Goal: Transaction & Acquisition: Download file/media

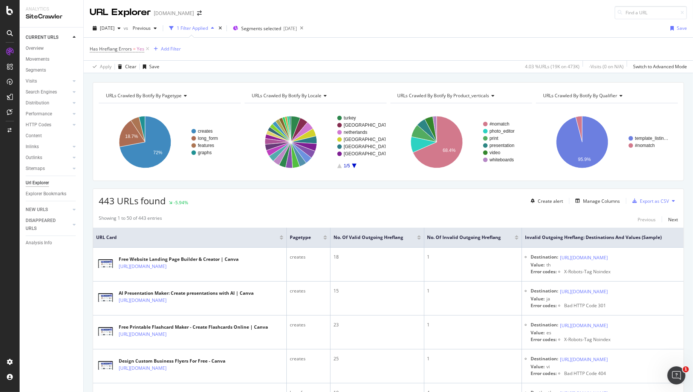
click at [335, 53] on div "Has Hreflang Errors = Yes Add Filter" at bounding box center [388, 49] width 597 height 23
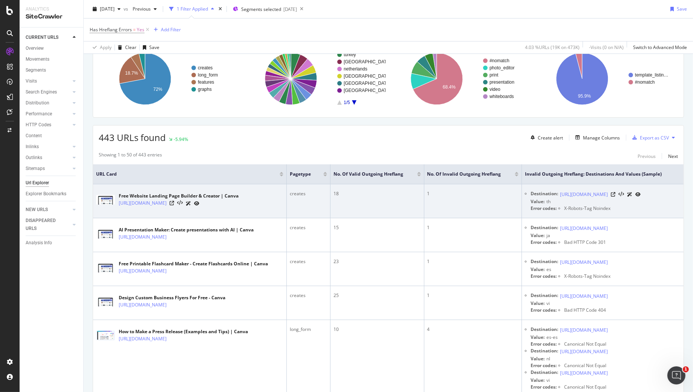
scroll to position [33, 0]
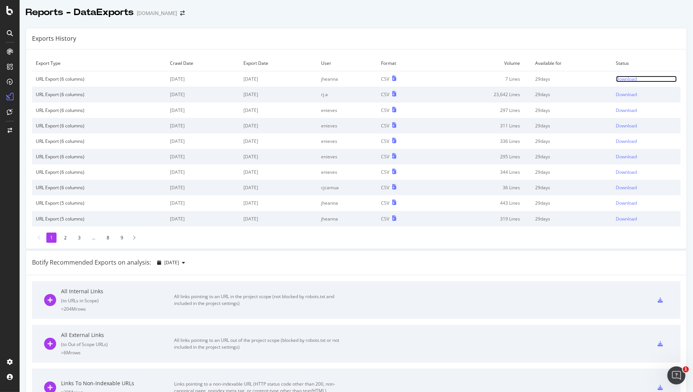
click at [621, 77] on div "Download" at bounding box center [626, 79] width 21 height 6
click at [500, 38] on div "Exports History" at bounding box center [356, 38] width 660 height 21
